Goal: Transaction & Acquisition: Download file/media

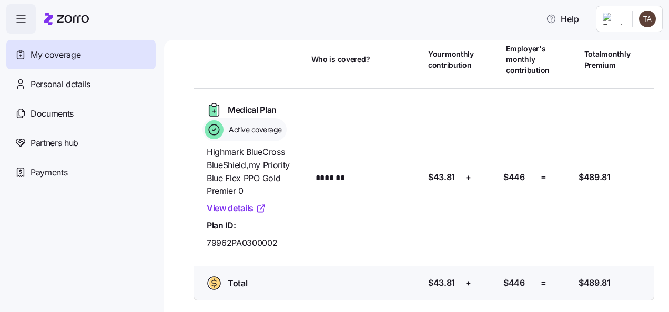
scroll to position [72, 0]
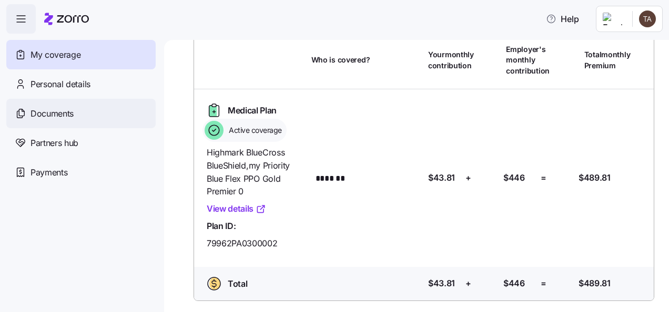
click at [87, 113] on div "Documents" at bounding box center [80, 113] width 149 height 29
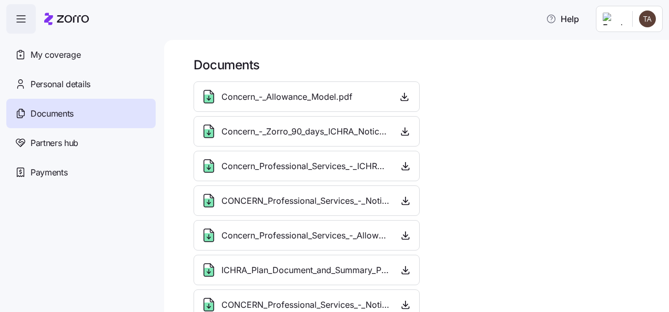
scroll to position [18, 0]
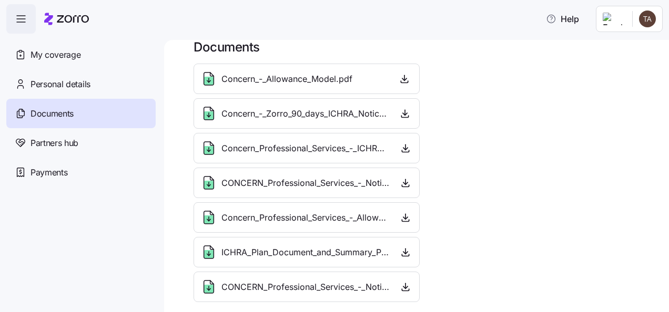
click at [306, 85] on div "Concern_-_Allowance_Model.pdf" at bounding box center [276, 78] width 152 height 17
click at [404, 78] on icon "button" at bounding box center [404, 79] width 11 height 11
click at [399, 119] on span "button" at bounding box center [405, 114] width 15 height 16
click at [300, 113] on span "Concern_-_Zorro_90_days_ICHRA_Notice.pdf" at bounding box center [304, 113] width 167 height 13
click at [406, 112] on icon "button" at bounding box center [405, 113] width 11 height 11
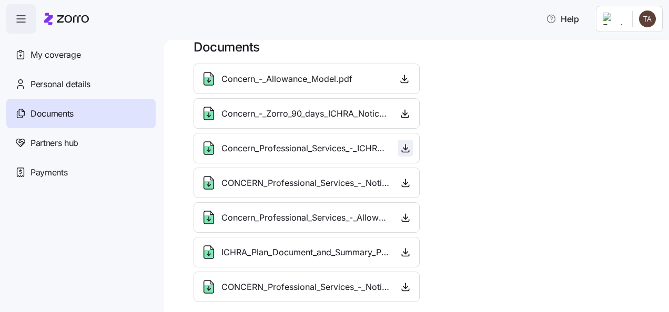
click at [403, 148] on icon "button" at bounding box center [405, 149] width 4 height 2
